Goal: Task Accomplishment & Management: Manage account settings

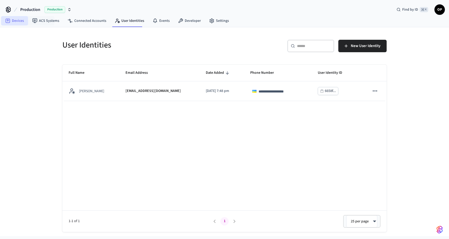
click at [16, 20] on link "Devices" at bounding box center [14, 20] width 27 height 9
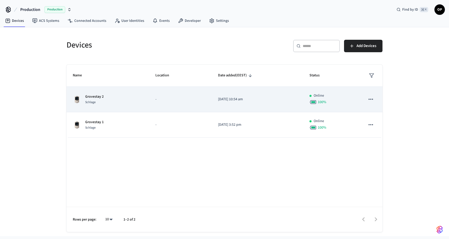
click at [372, 98] on icon "sticky table" at bounding box center [371, 99] width 7 height 7
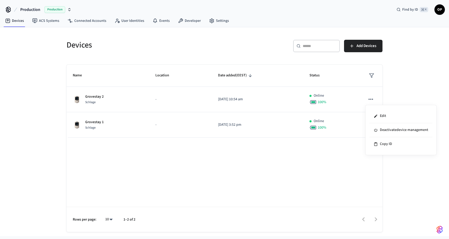
click at [177, 98] on div at bounding box center [224, 119] width 449 height 239
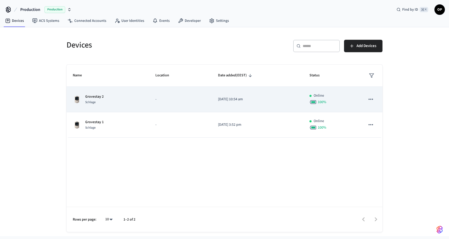
click at [138, 95] on div "Grovestay 2 Schlage" at bounding box center [108, 99] width 70 height 11
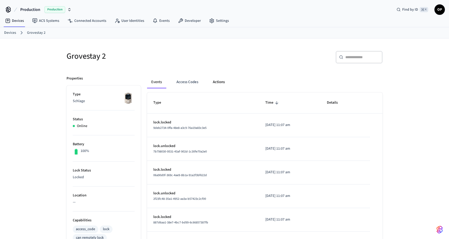
click at [222, 79] on button "Actions" at bounding box center [219, 82] width 20 height 12
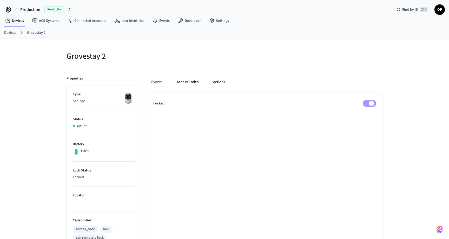
click at [191, 81] on button "Access Codes" at bounding box center [188, 82] width 30 height 12
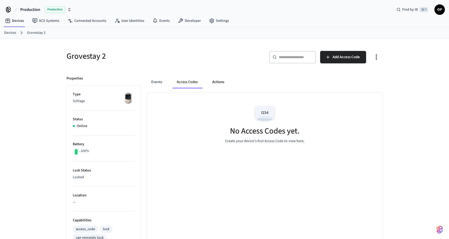
click at [211, 82] on button "Actions" at bounding box center [218, 82] width 20 height 12
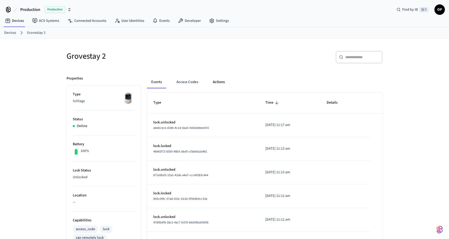
click at [218, 84] on button "Actions" at bounding box center [219, 82] width 20 height 12
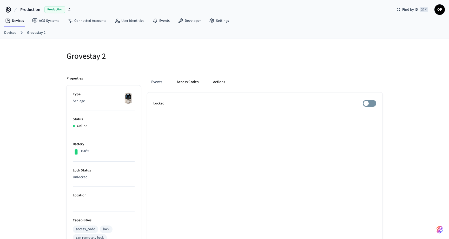
click at [179, 80] on button "Access Codes" at bounding box center [188, 82] width 30 height 12
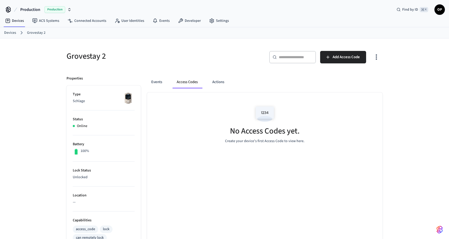
click at [229, 80] on div "Events Access Codes Actions" at bounding box center [265, 82] width 236 height 12
click at [222, 82] on button "Actions" at bounding box center [218, 82] width 20 height 12
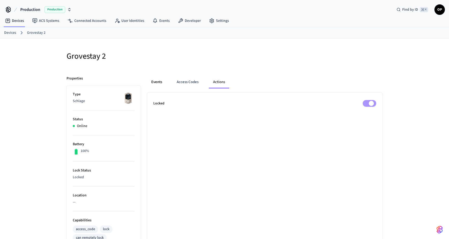
click at [161, 84] on button "Events" at bounding box center [156, 82] width 19 height 12
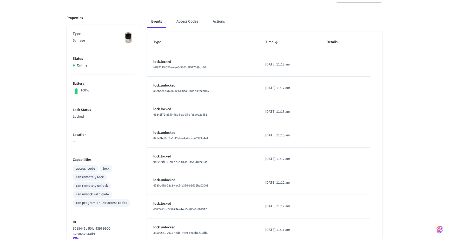
scroll to position [66, 0]
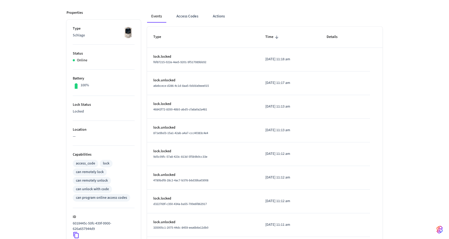
click at [76, 40] on li "Type Schlage" at bounding box center [104, 35] width 62 height 19
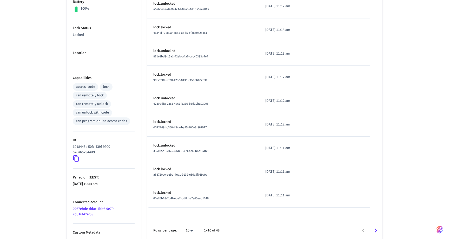
scroll to position [146, 0]
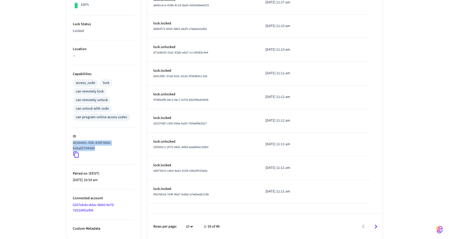
drag, startPoint x: 99, startPoint y: 149, endPoint x: 70, endPoint y: 144, distance: 29.0
click at [70, 144] on ul "Type Schlage Status Online Battery 100% Lock Status Locked Location — Capabilit…" at bounding box center [104, 89] width 74 height 300
click at [76, 155] on icon at bounding box center [76, 154] width 7 height 7
click at [56, 147] on div "Grovestay 2 ​ ​ Properties Type Schlage Status Online Battery 100% Lock Status …" at bounding box center [224, 65] width 449 height 347
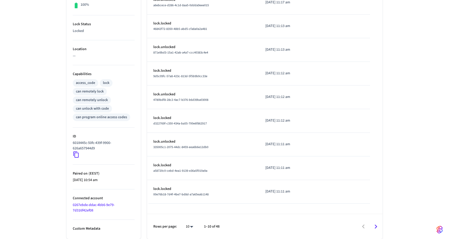
click at [76, 153] on icon at bounding box center [75, 155] width 5 height 6
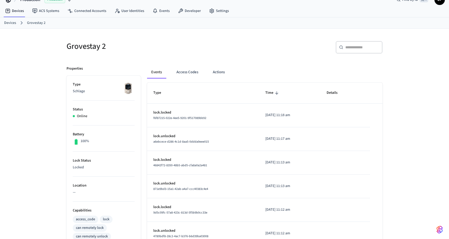
scroll to position [0, 0]
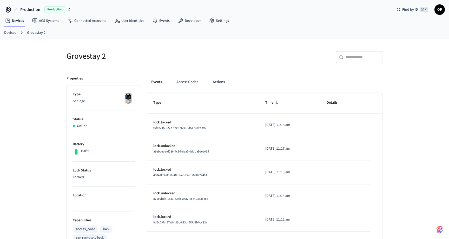
click at [29, 34] on link "Grovestay 2" at bounding box center [36, 32] width 18 height 5
click at [14, 33] on link "Devices" at bounding box center [10, 32] width 12 height 5
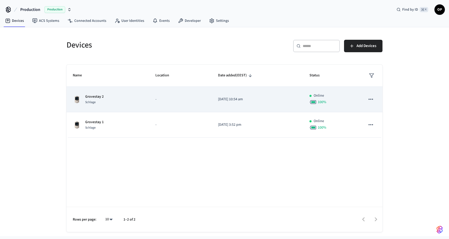
click at [371, 99] on icon "sticky table" at bounding box center [371, 99] width 4 height 1
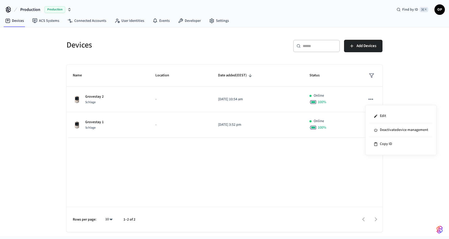
click at [152, 94] on div at bounding box center [224, 119] width 449 height 239
click at [152, 94] on td "-" at bounding box center [180, 99] width 63 height 25
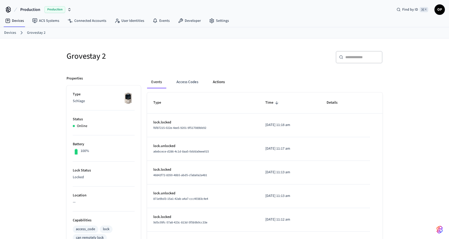
click at [223, 81] on button "Actions" at bounding box center [219, 82] width 20 height 12
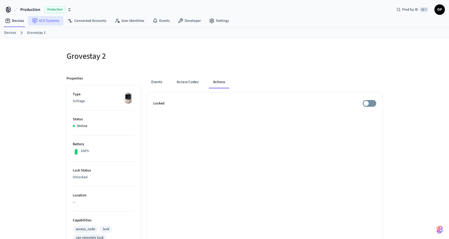
click at [47, 20] on link "ACS Systems" at bounding box center [45, 20] width 35 height 9
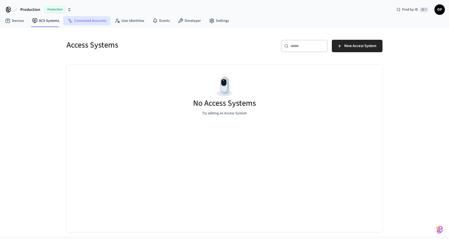
click at [82, 21] on link "Connected Accounts" at bounding box center [86, 20] width 47 height 9
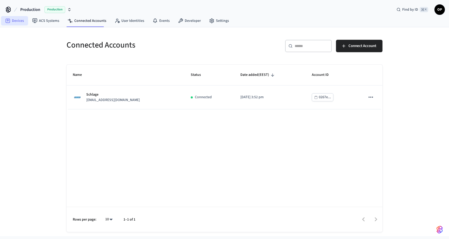
click at [14, 21] on link "Devices" at bounding box center [14, 20] width 27 height 9
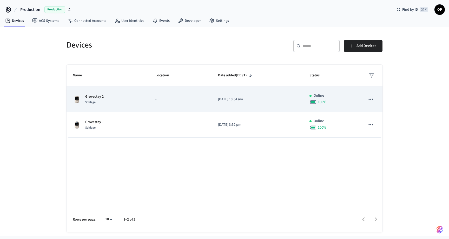
click at [236, 93] on td "[DATE] 10:54 am" at bounding box center [258, 99] width 92 height 25
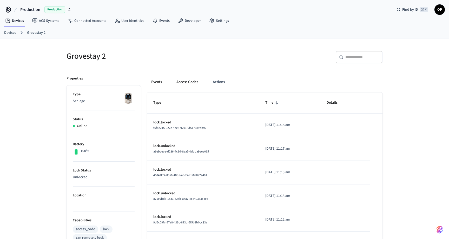
click at [186, 82] on button "Access Codes" at bounding box center [187, 82] width 30 height 12
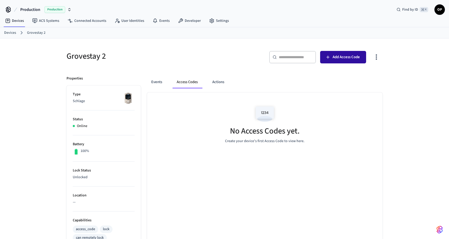
click at [337, 56] on span "Add Access Code" at bounding box center [346, 57] width 27 height 7
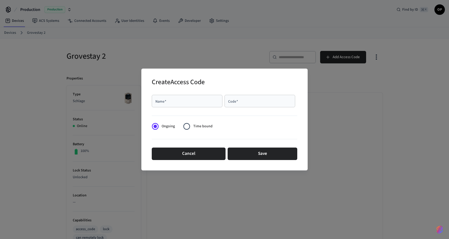
click at [213, 100] on input "Name   *" at bounding box center [187, 101] width 64 height 5
type input "****"
click at [237, 100] on input "Code   *" at bounding box center [260, 101] width 64 height 5
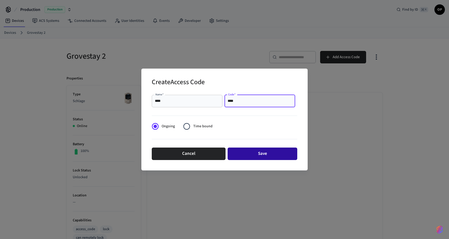
type input "****"
click at [251, 154] on button "Save" at bounding box center [263, 154] width 70 height 12
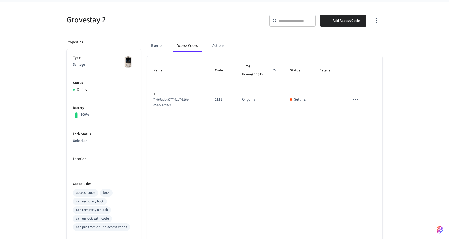
scroll to position [37, 0]
click at [292, 72] on span "Status" at bounding box center [298, 70] width 17 height 8
click at [217, 47] on button "Actions" at bounding box center [218, 45] width 20 height 12
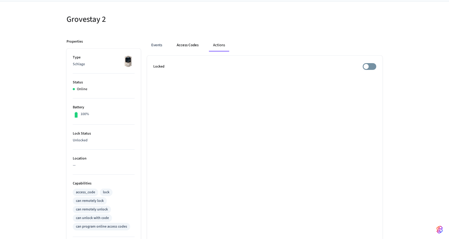
click at [187, 45] on button "Access Codes" at bounding box center [188, 45] width 30 height 12
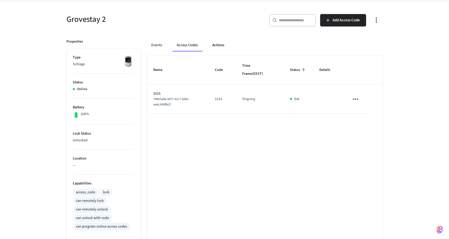
click at [215, 44] on button "Actions" at bounding box center [218, 45] width 20 height 12
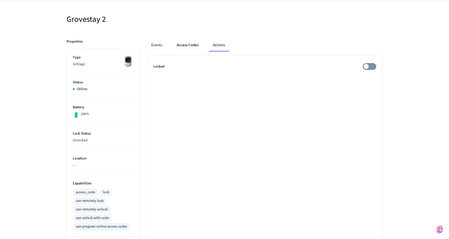
click at [188, 45] on button "Access Codes" at bounding box center [188, 45] width 30 height 12
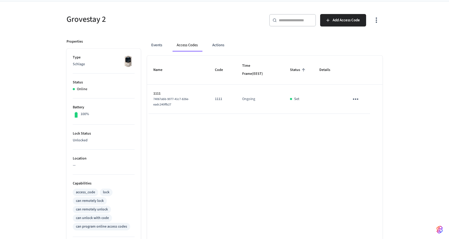
click at [356, 100] on icon "sticky table" at bounding box center [356, 99] width 8 height 8
click at [367, 128] on li "Delete" at bounding box center [368, 128] width 25 height 14
